Goal: Navigation & Orientation: Understand site structure

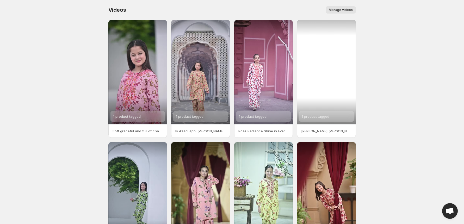
scroll to position [60, 0]
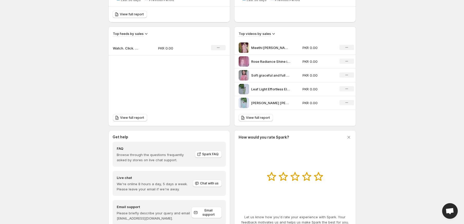
scroll to position [175, 0]
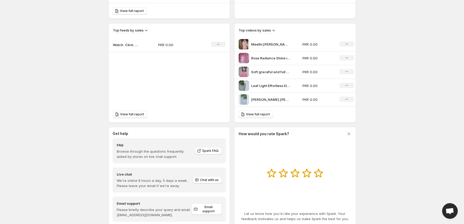
scroll to position [175, 0]
